Goal: Find specific page/section: Find specific page/section

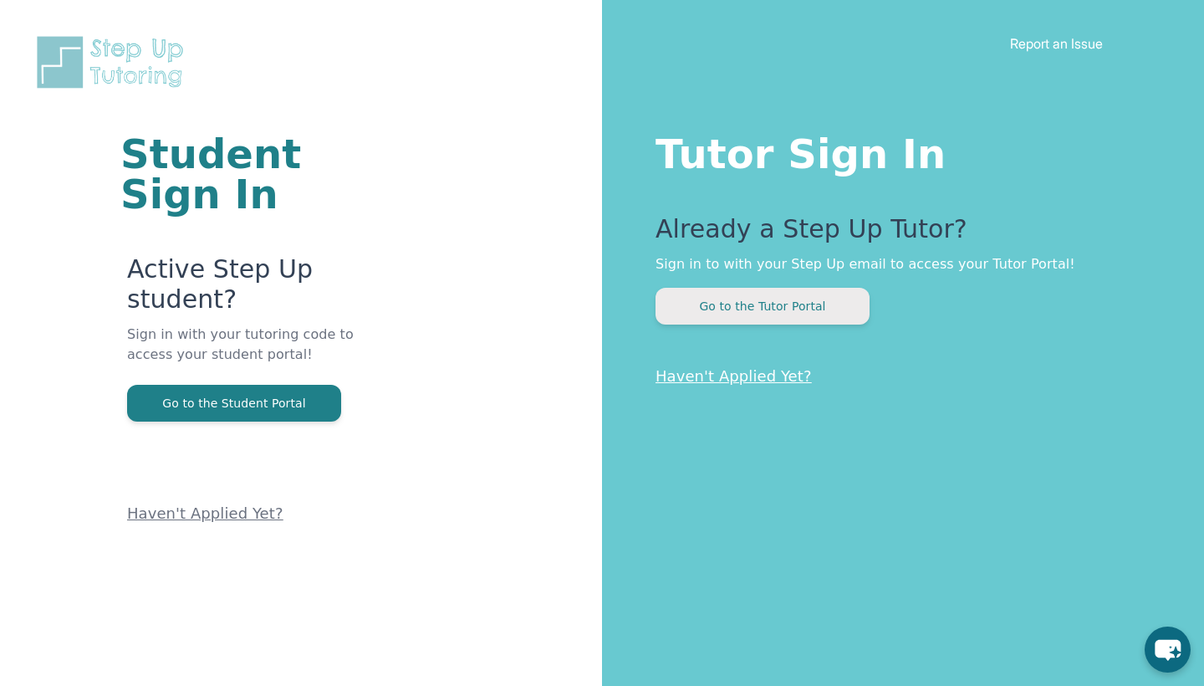
click at [726, 304] on button "Go to the Tutor Portal" at bounding box center [762, 306] width 214 height 37
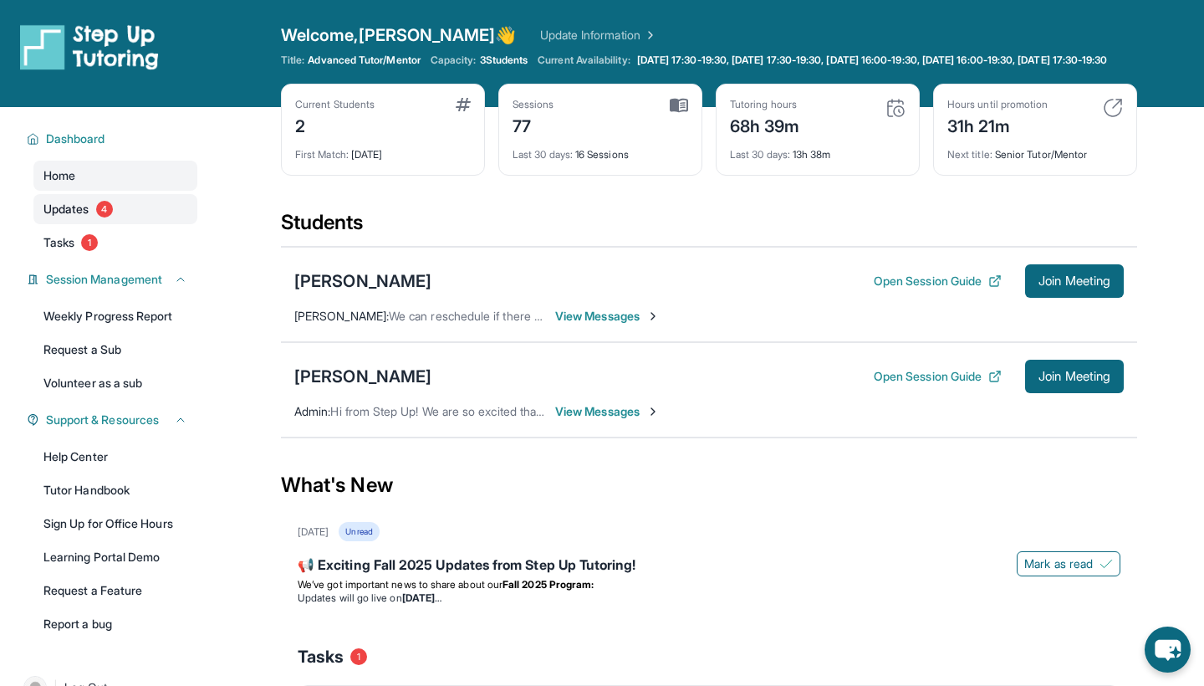
click at [93, 224] on link "Updates 4" at bounding box center [115, 209] width 164 height 30
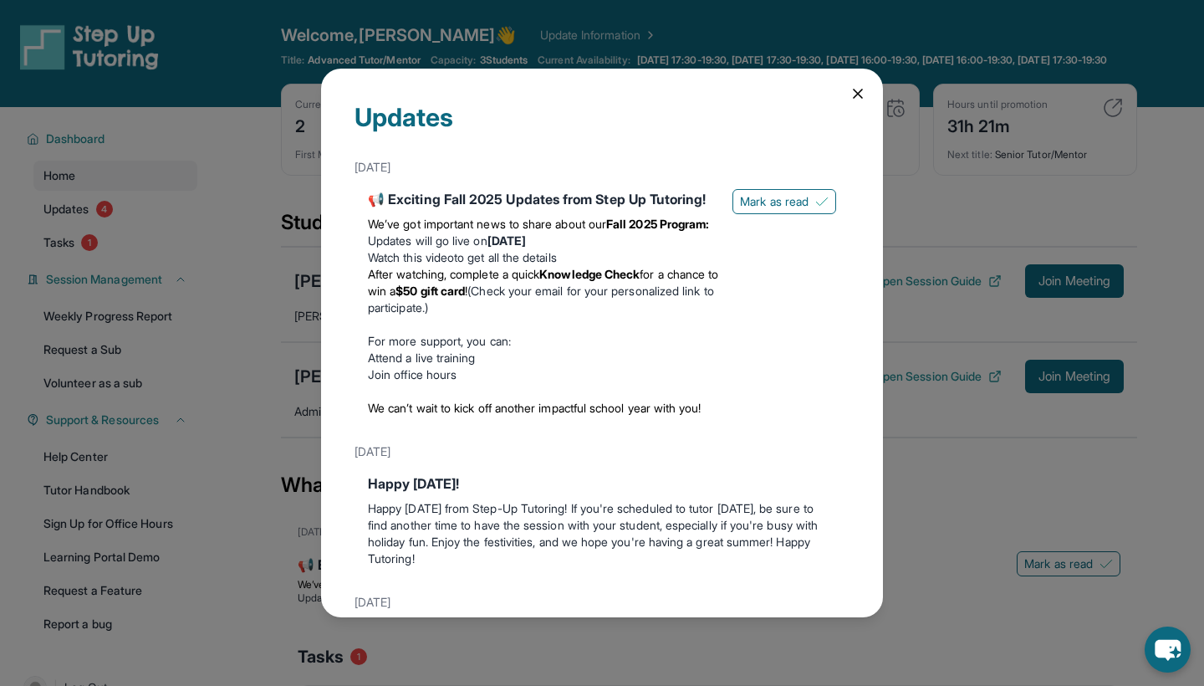
click at [858, 94] on icon at bounding box center [858, 93] width 8 height 8
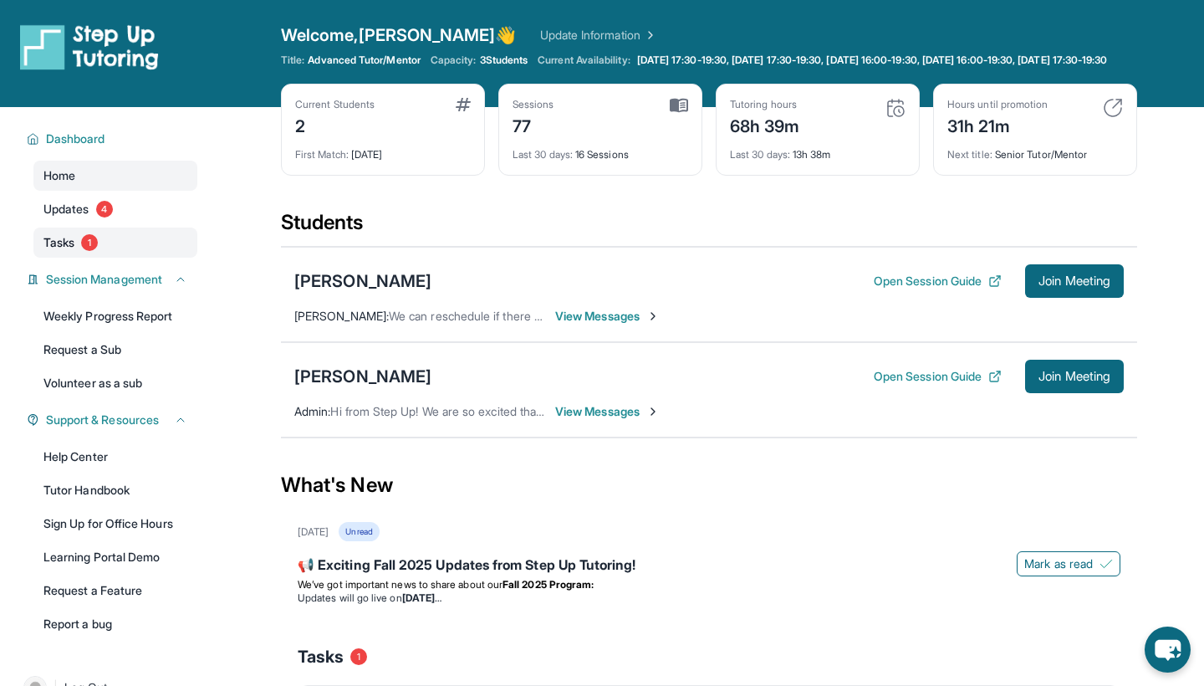
click at [69, 249] on span "Tasks" at bounding box center [58, 242] width 31 height 17
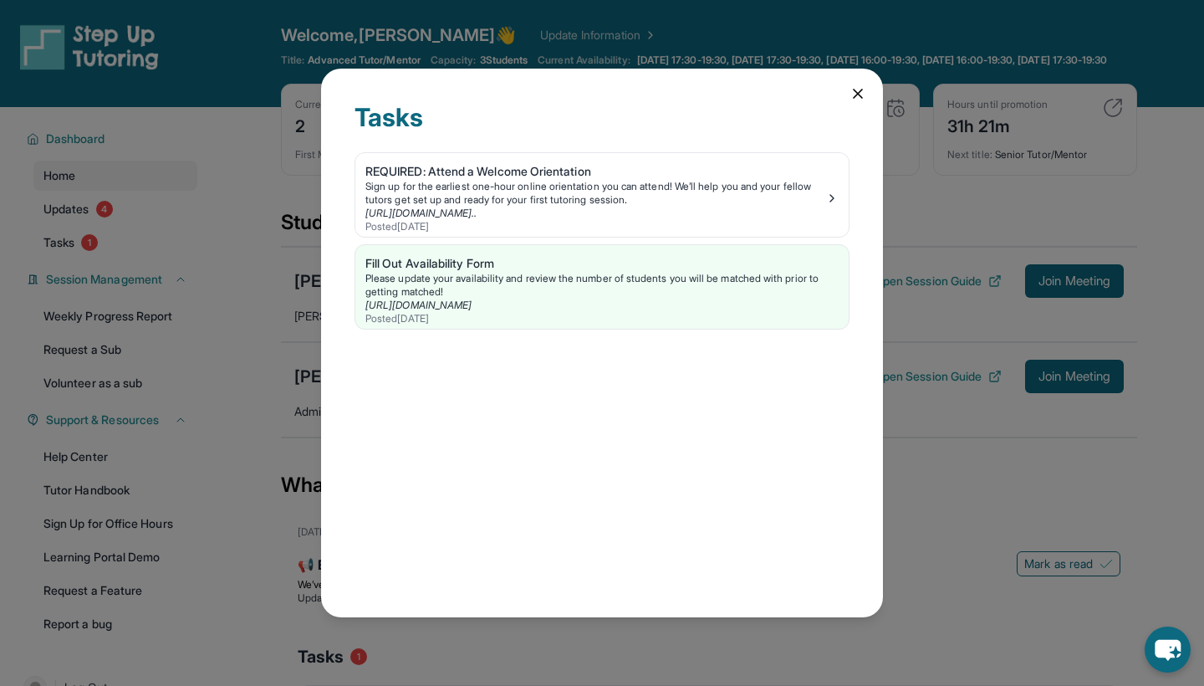
click at [859, 95] on icon at bounding box center [858, 93] width 8 height 8
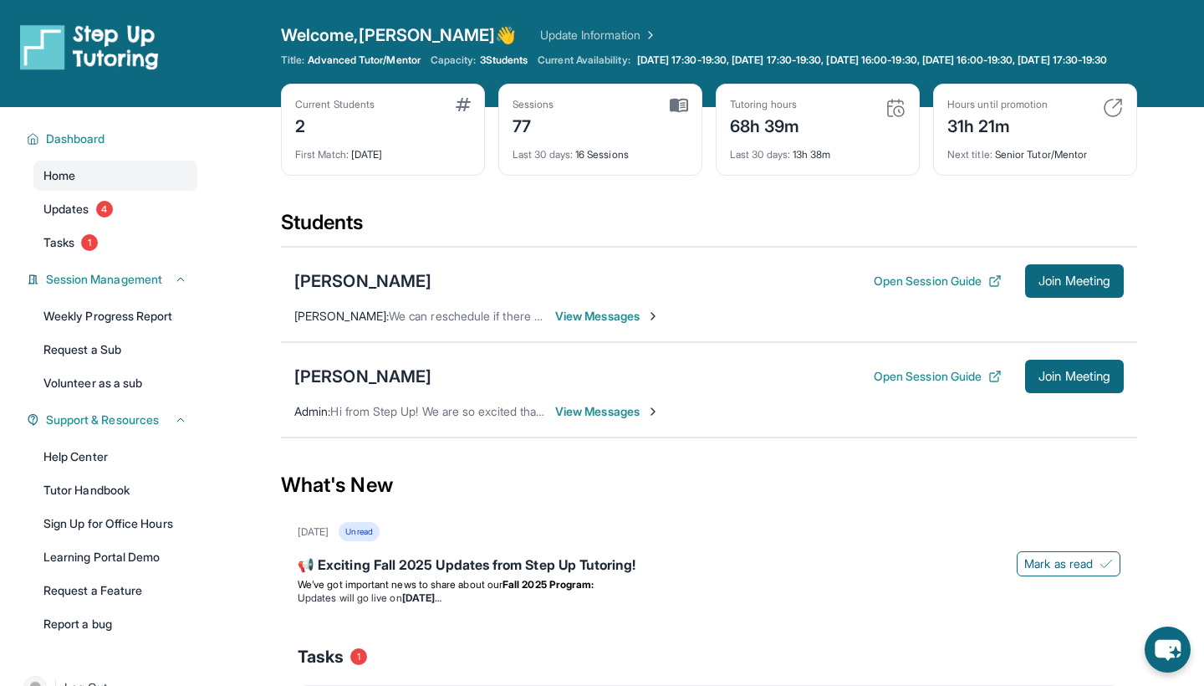
click at [587, 324] on span "View Messages" at bounding box center [607, 316] width 105 height 17
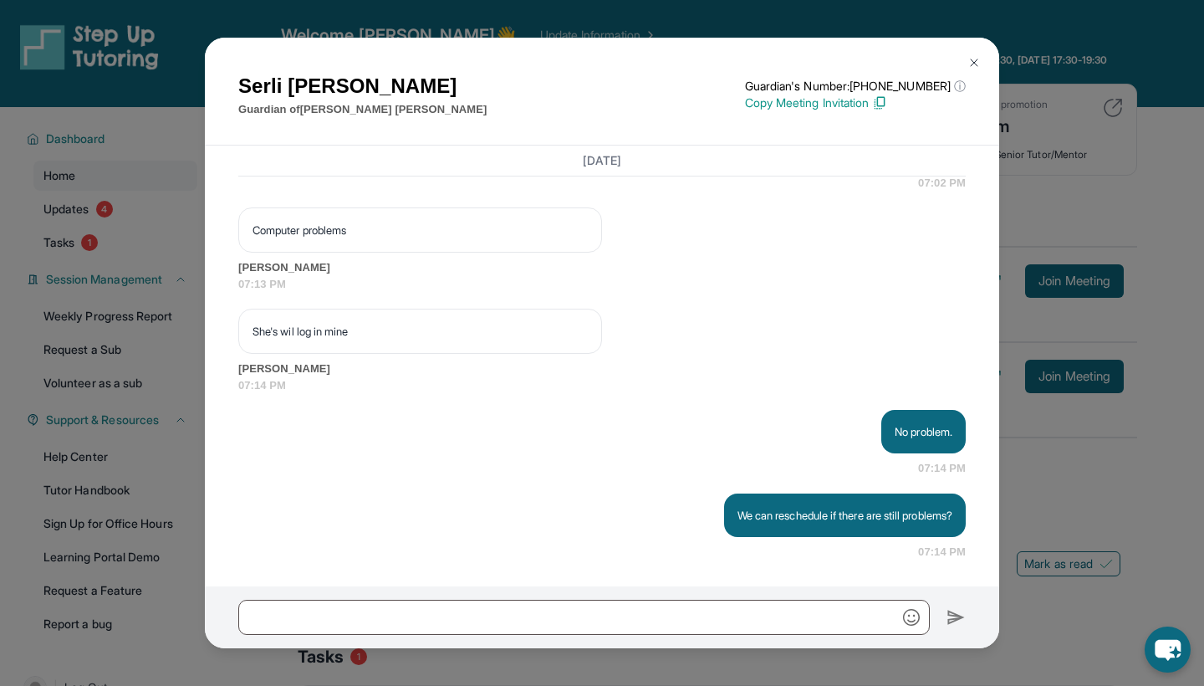
scroll to position [27537, 0]
click at [970, 61] on img at bounding box center [973, 62] width 13 height 13
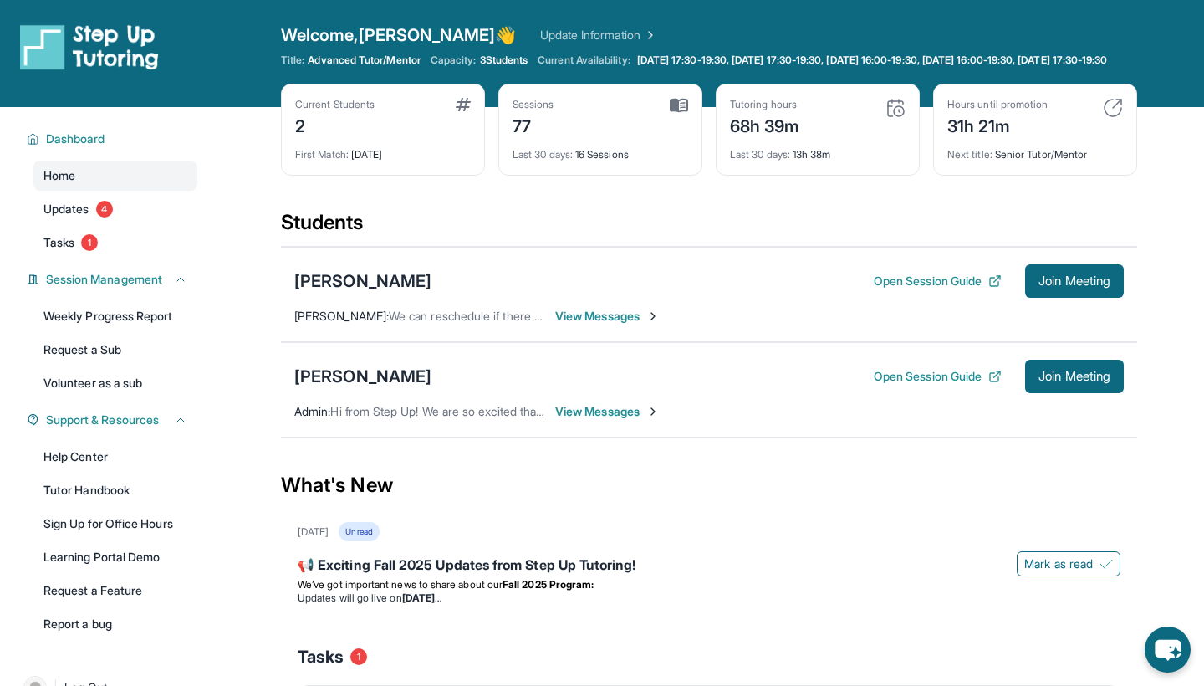
click at [610, 420] on span "View Messages" at bounding box center [607, 411] width 105 height 17
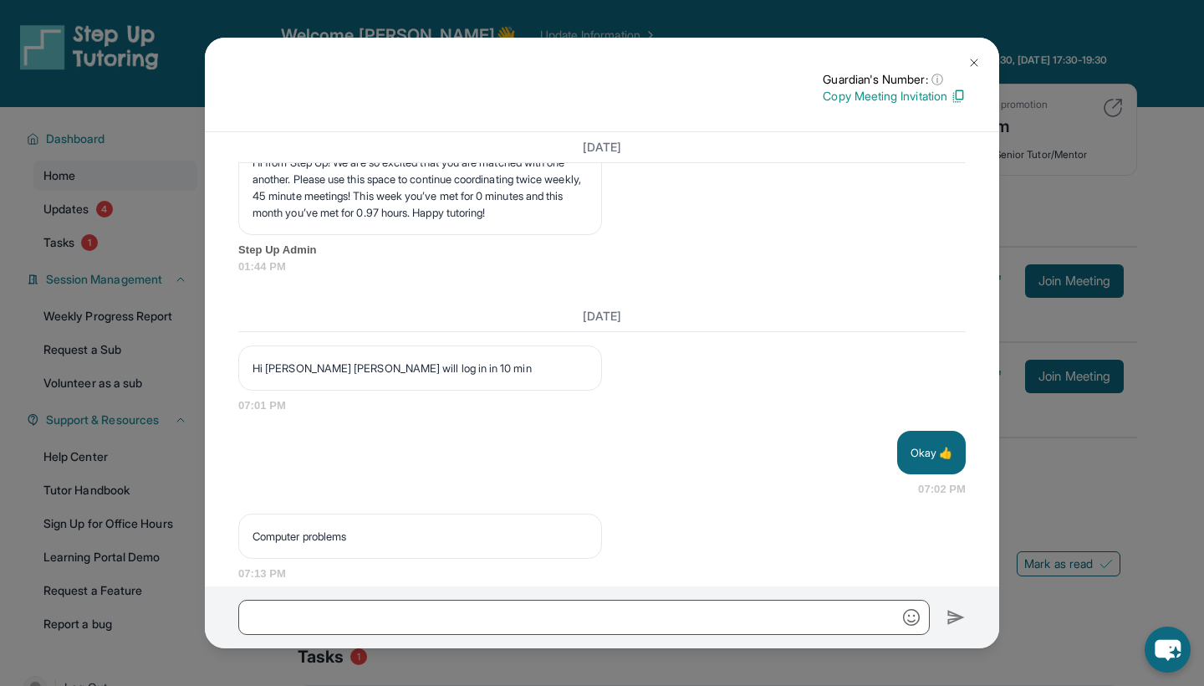
scroll to position [25690, 0]
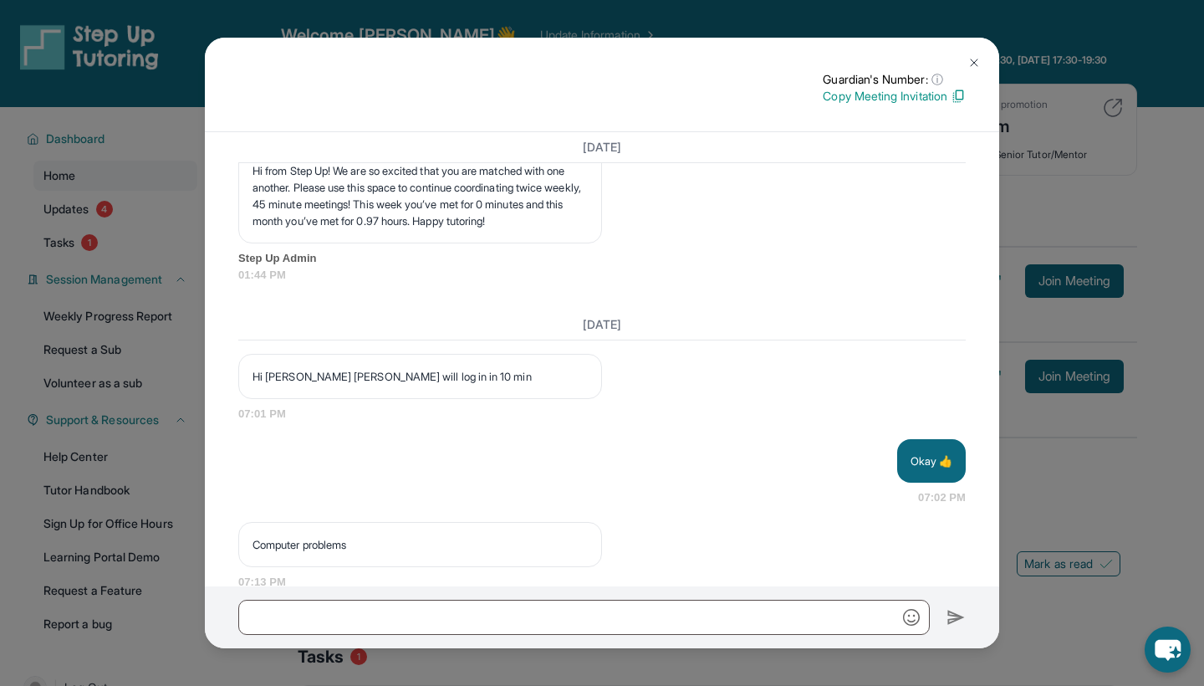
click at [971, 65] on img at bounding box center [973, 62] width 13 height 13
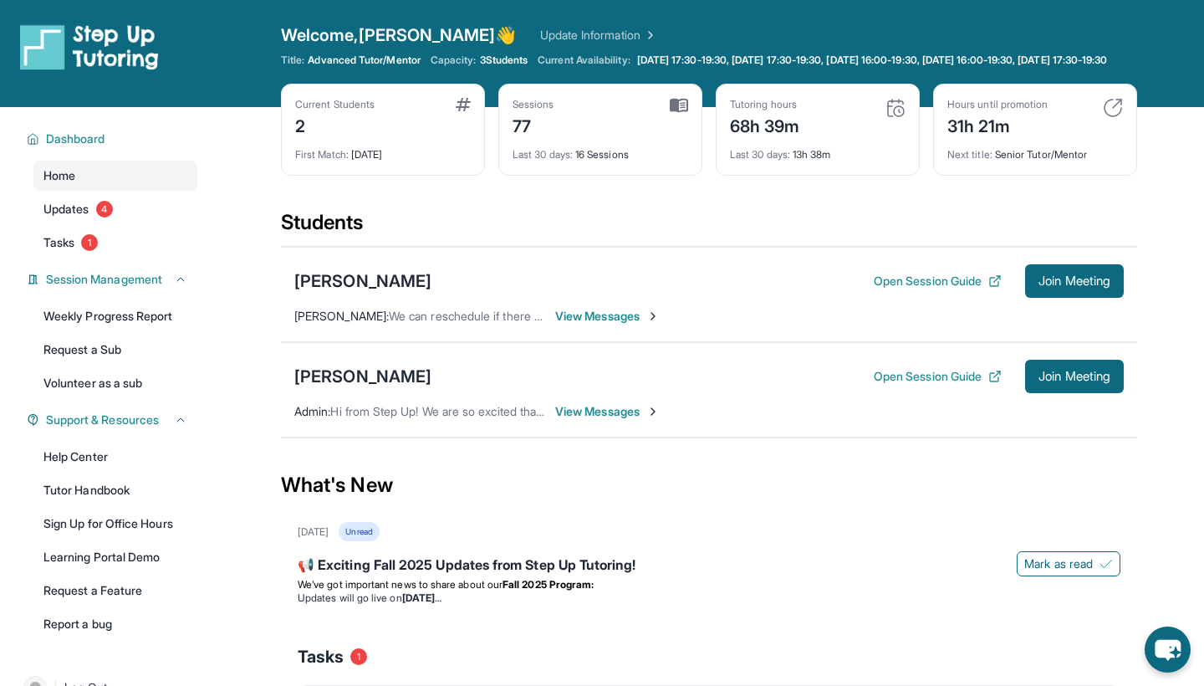
scroll to position [0, 0]
click at [893, 118] on img at bounding box center [895, 108] width 20 height 20
